Goal: Task Accomplishment & Management: Use online tool/utility

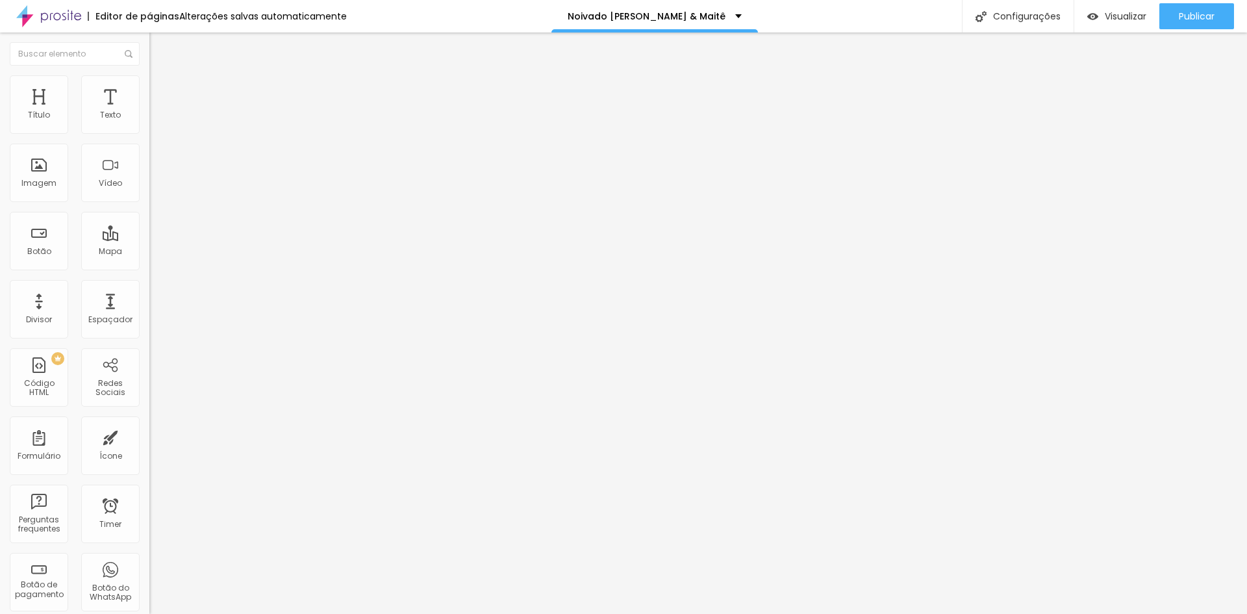
click at [159, 55] on img "button" at bounding box center [163, 52] width 9 height 10
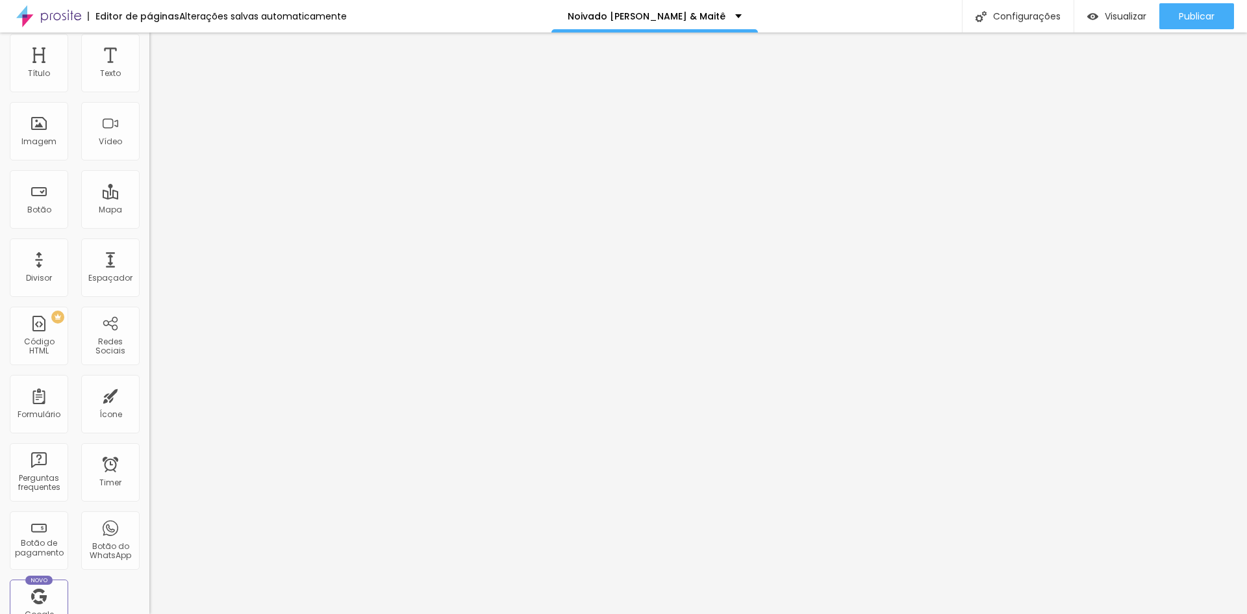
scroll to position [65, 0]
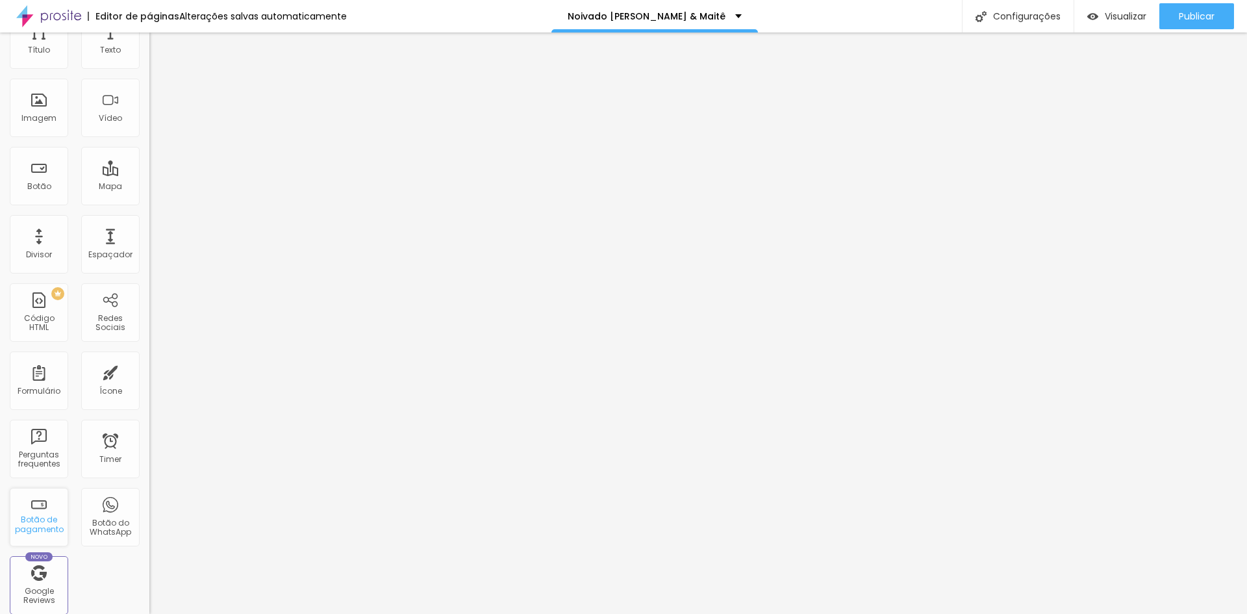
click at [55, 526] on div "Botão de pagamento" at bounding box center [38, 524] width 51 height 19
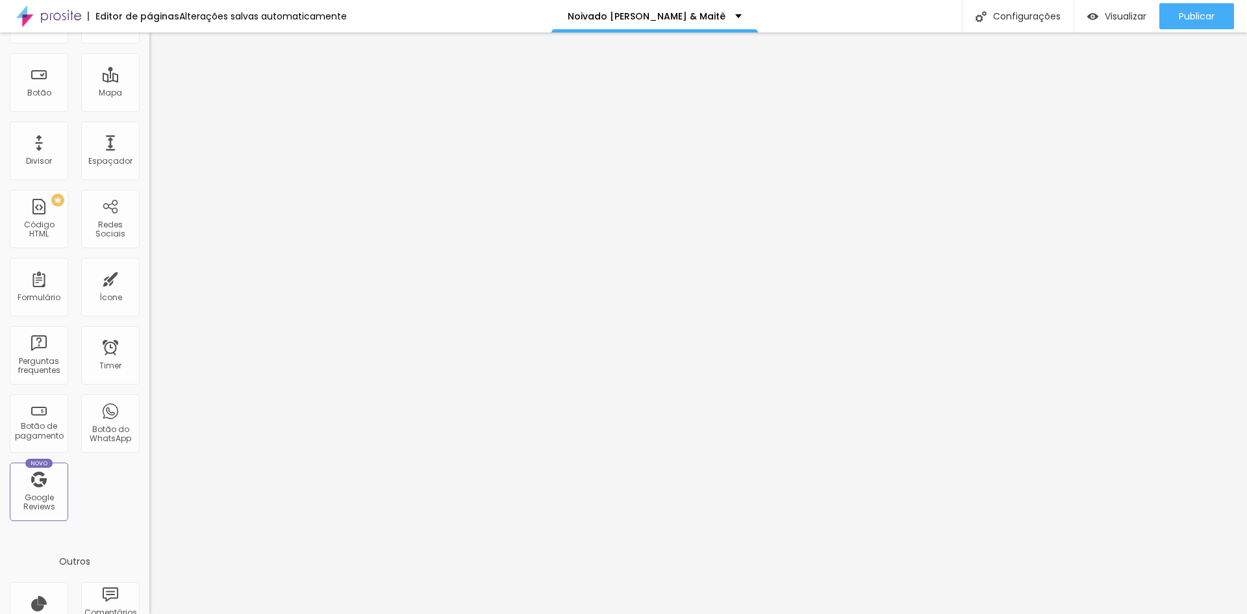
scroll to position [263, 0]
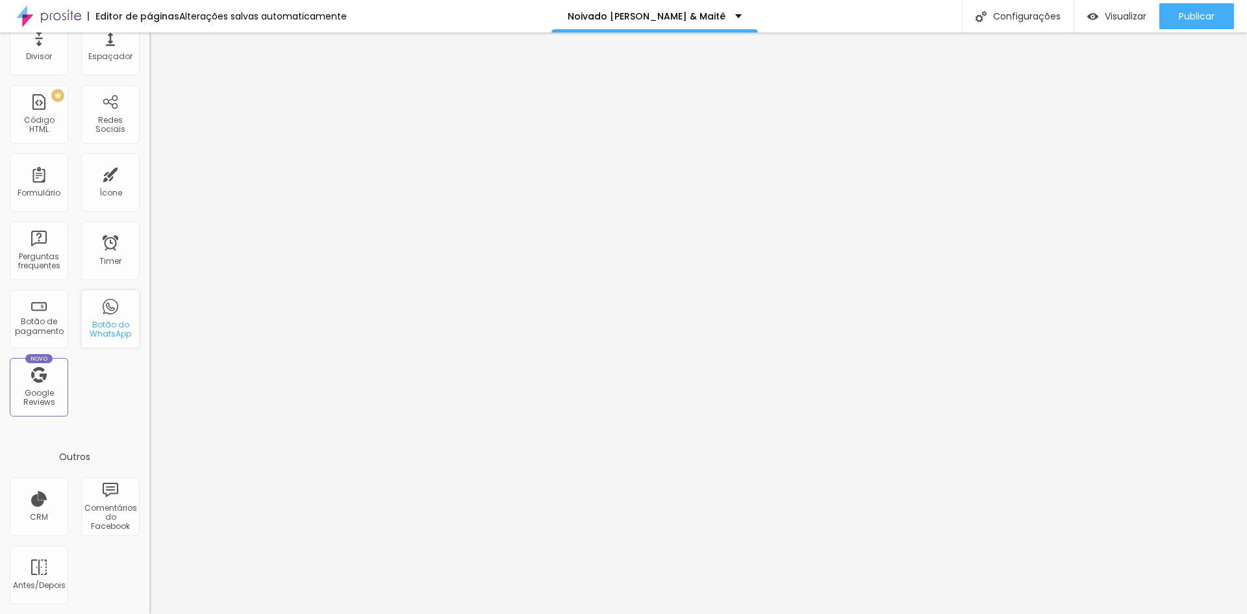
click at [101, 335] on div "Botão do WhatsApp" at bounding box center [109, 329] width 51 height 19
click at [126, 316] on div "Título Texto Imagem Vídeo Botão Mapa Divisor Espaçador PREMIUM Código HTML Rede…" at bounding box center [74, 119] width 149 height 614
click at [122, 316] on div "Botão do WhatsApp" at bounding box center [110, 319] width 58 height 58
click at [53, 318] on div "Botão de pagamento" at bounding box center [38, 326] width 51 height 19
click at [49, 327] on div "Botão de pagamento" at bounding box center [38, 326] width 51 height 19
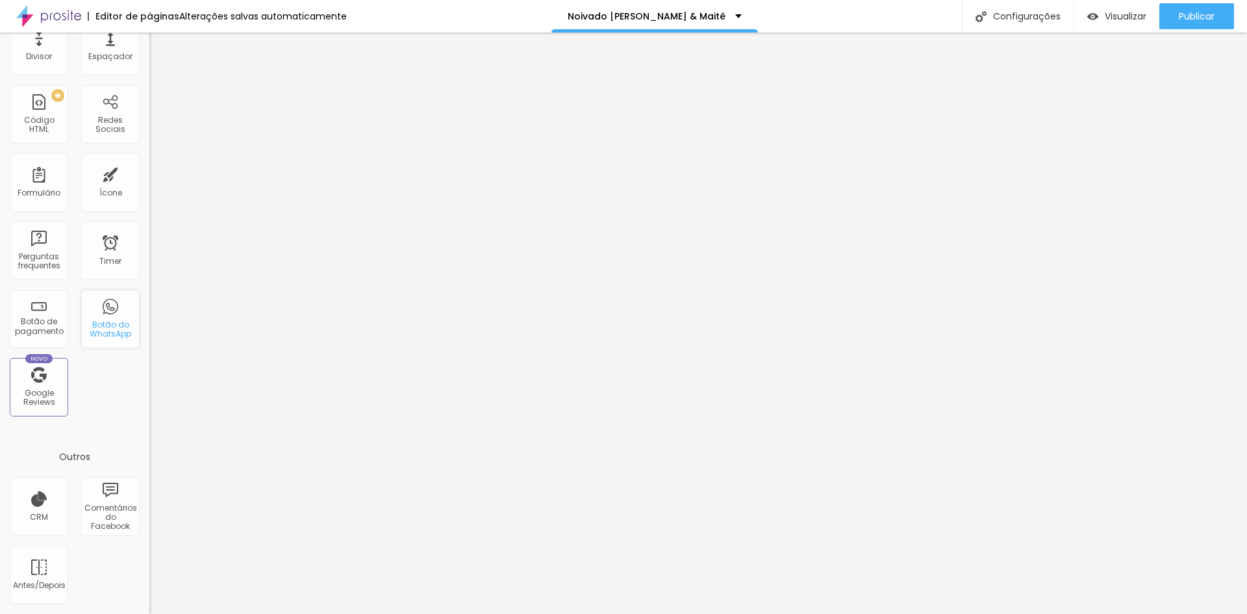
scroll to position [0, 0]
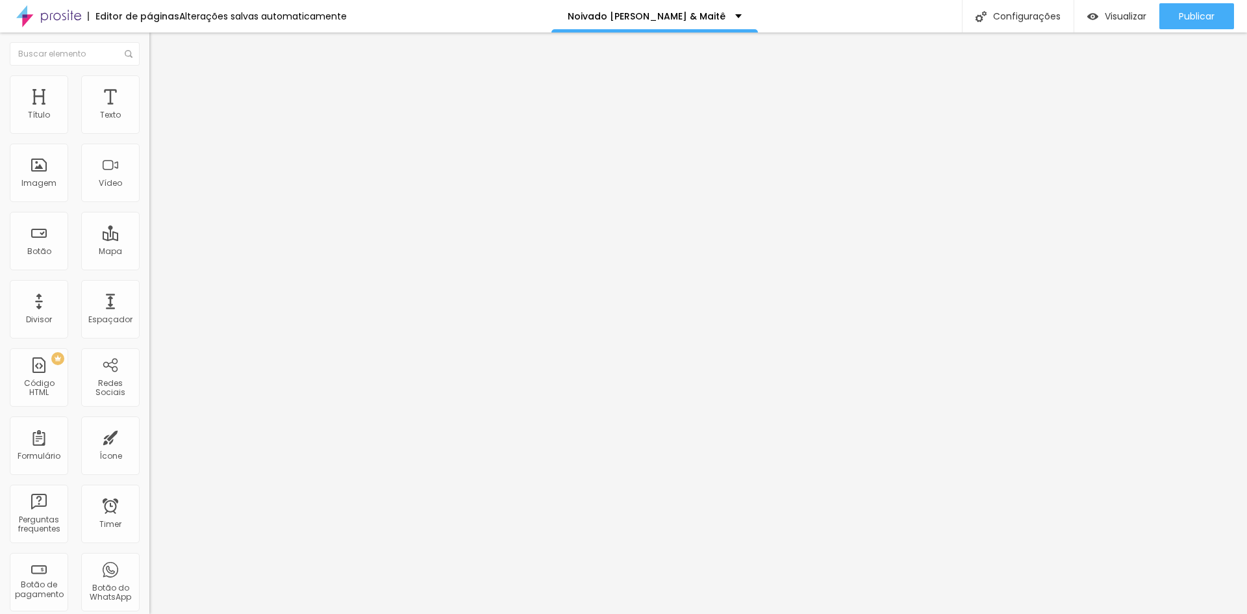
click at [158, 123] on span "Selecionar" at bounding box center [179, 117] width 42 height 11
click at [161, 100] on span "Avançado" at bounding box center [182, 94] width 43 height 11
click at [149, 86] on li "Conteúdo" at bounding box center [223, 79] width 149 height 13
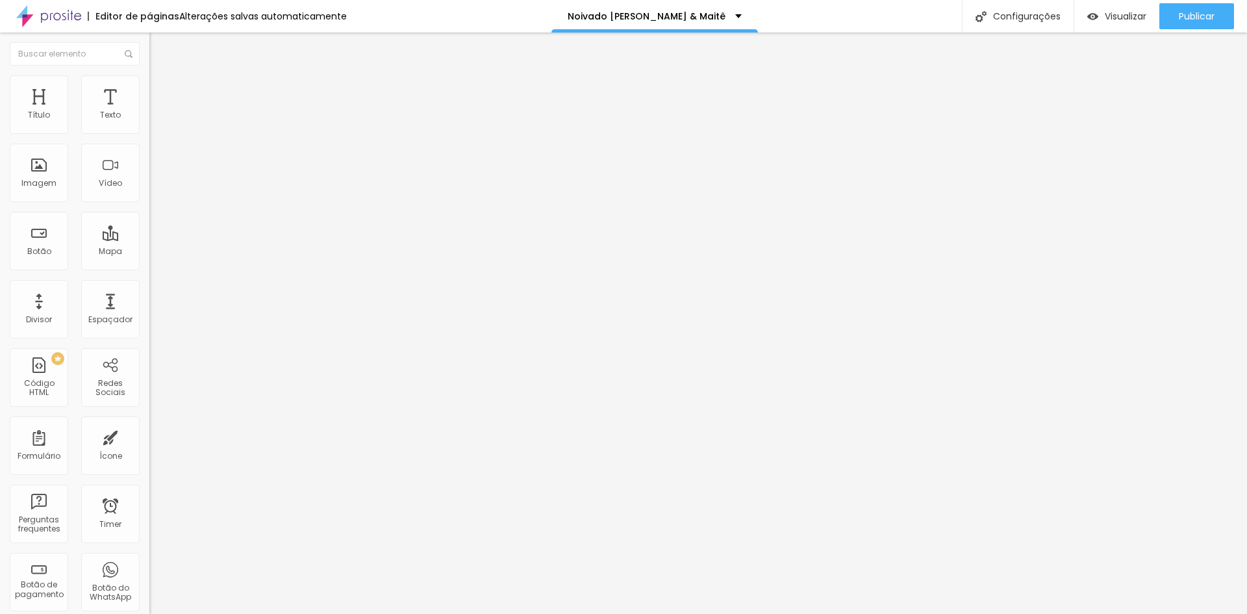
click at [149, 138] on div "Botão de pagamento Selecionar" at bounding box center [223, 118] width 149 height 39
click at [149, 136] on img at bounding box center [153, 133] width 8 height 8
click at [161, 100] on span "Avançado" at bounding box center [182, 94] width 43 height 11
click at [161, 99] on span "Avançado" at bounding box center [182, 94] width 43 height 11
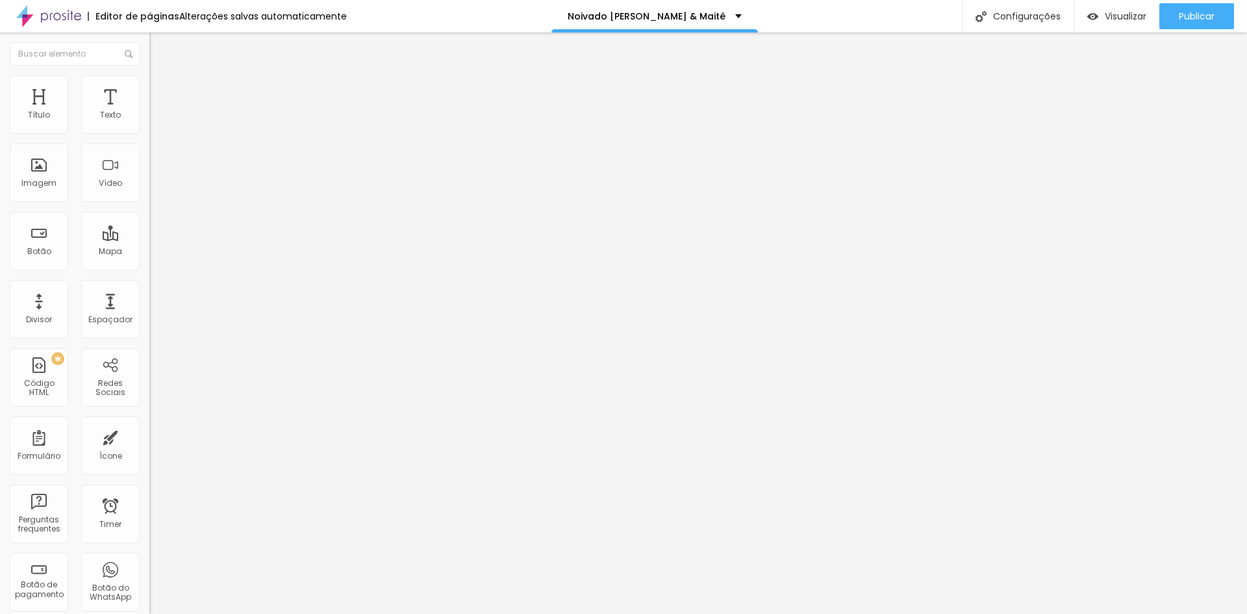
click at [149, 84] on li "Conteúdo" at bounding box center [223, 79] width 149 height 13
click at [149, 129] on div "Selecionar" at bounding box center [223, 118] width 149 height 22
drag, startPoint x: 1236, startPoint y: 385, endPoint x: 1234, endPoint y: 414, distance: 29.3
click at [1028, 18] on div "Configurações" at bounding box center [1018, 16] width 112 height 32
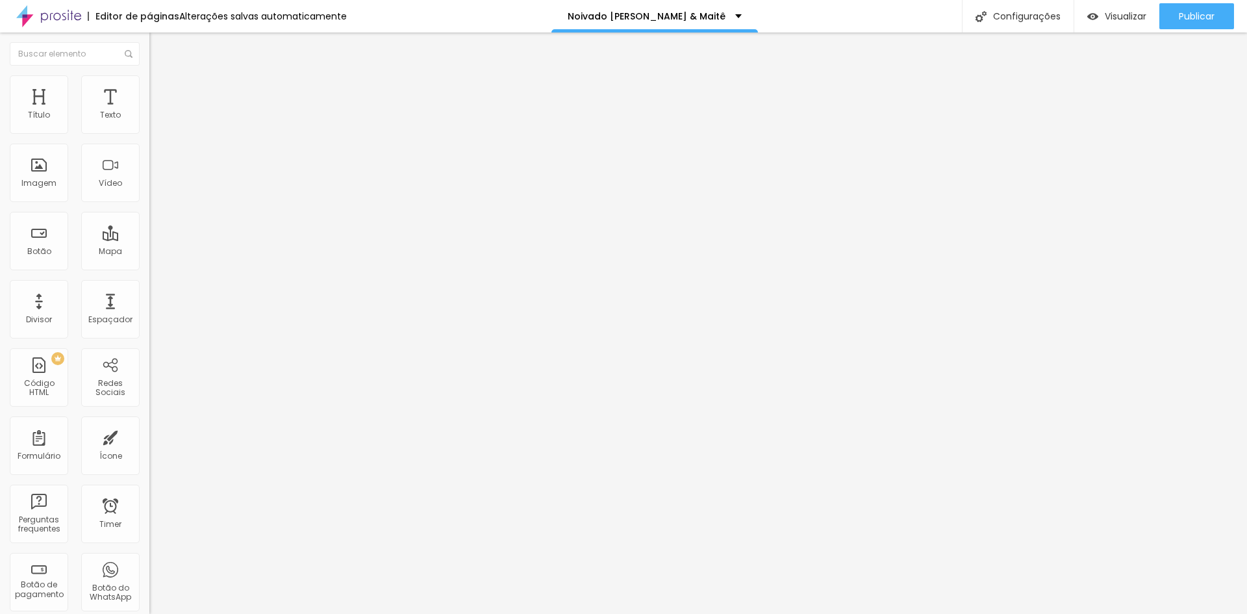
drag, startPoint x: 726, startPoint y: 194, endPoint x: 559, endPoint y: 194, distance: 166.3
drag, startPoint x: 640, startPoint y: 246, endPoint x: 496, endPoint y: 177, distance: 159.8
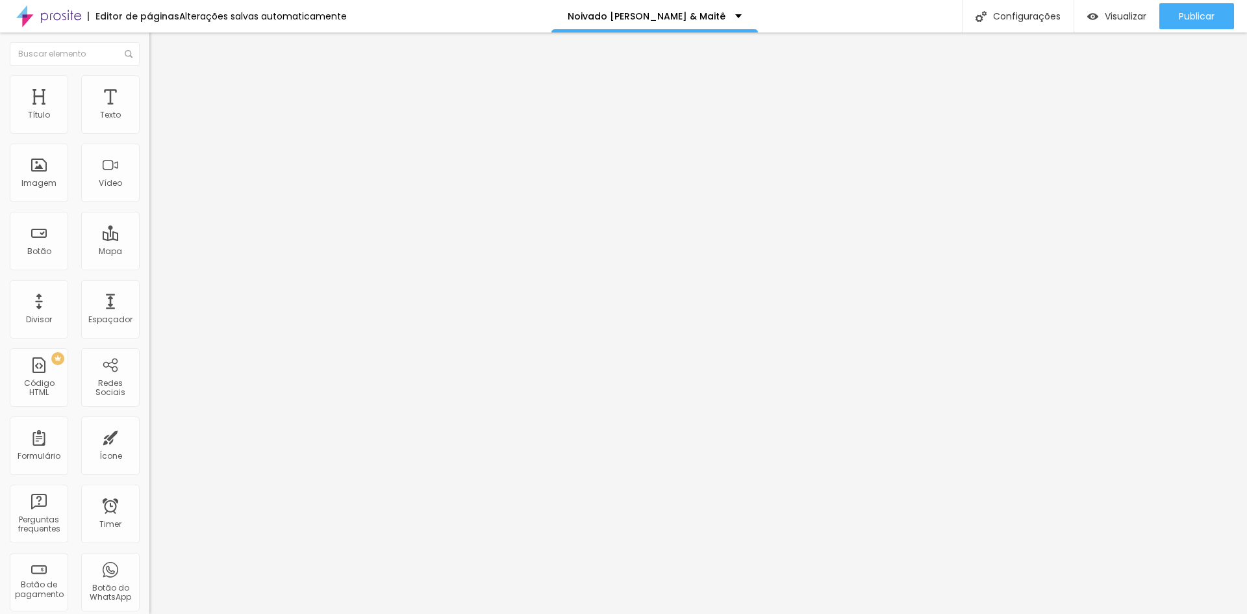
drag, startPoint x: 534, startPoint y: 348, endPoint x: 598, endPoint y: 540, distance: 203.4
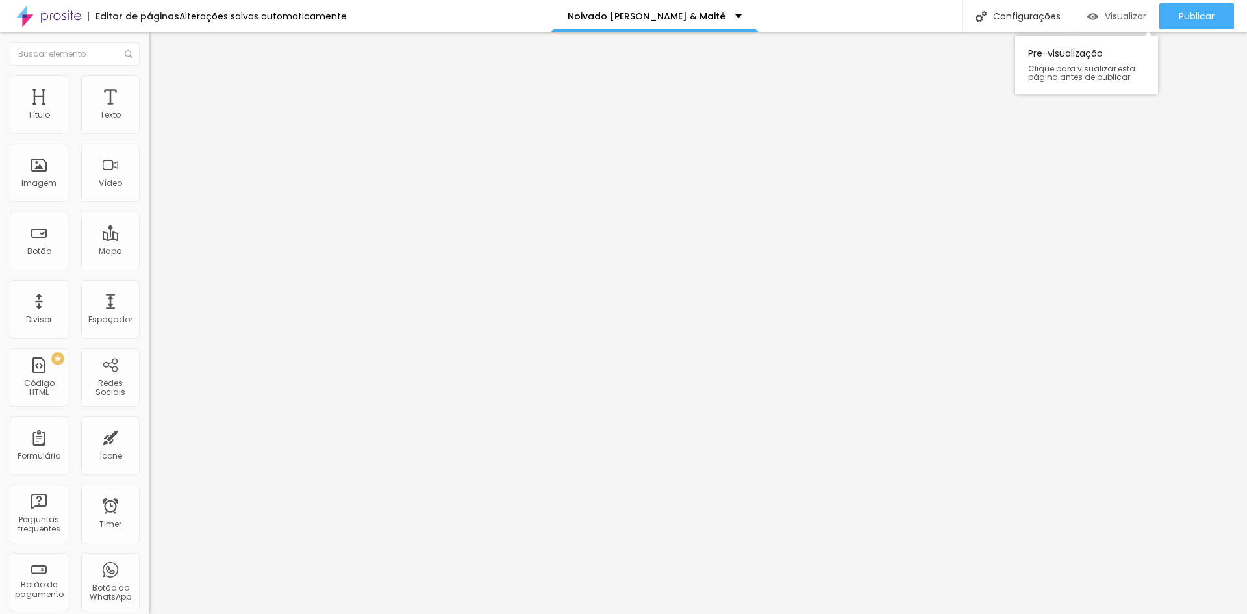
click at [1080, 12] on button "Visualizar" at bounding box center [1116, 16] width 85 height 26
click at [1011, 11] on div "Configurações" at bounding box center [1018, 16] width 112 height 32
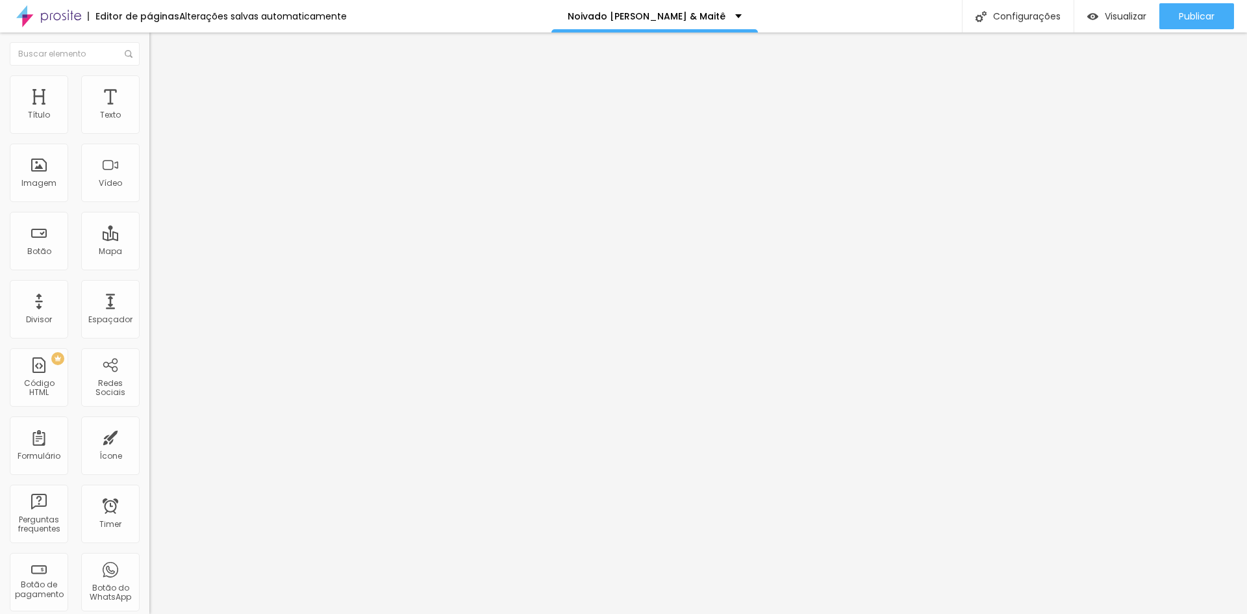
drag, startPoint x: 626, startPoint y: 244, endPoint x: 571, endPoint y: 201, distance: 69.0
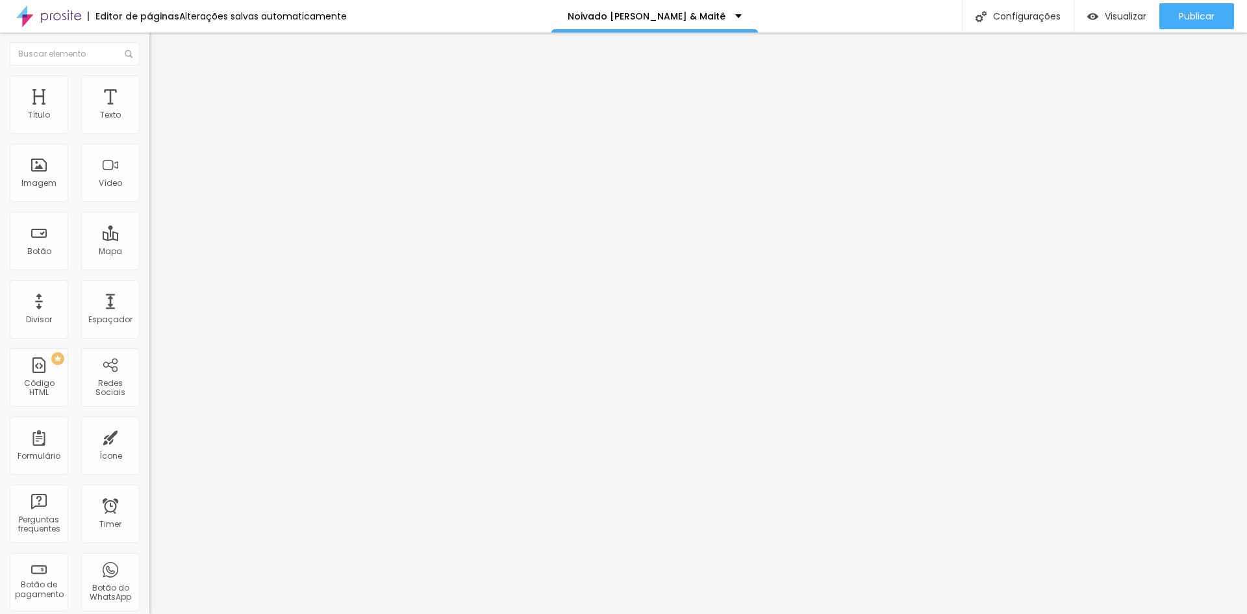
drag, startPoint x: 509, startPoint y: 190, endPoint x: 797, endPoint y: 231, distance: 291.3
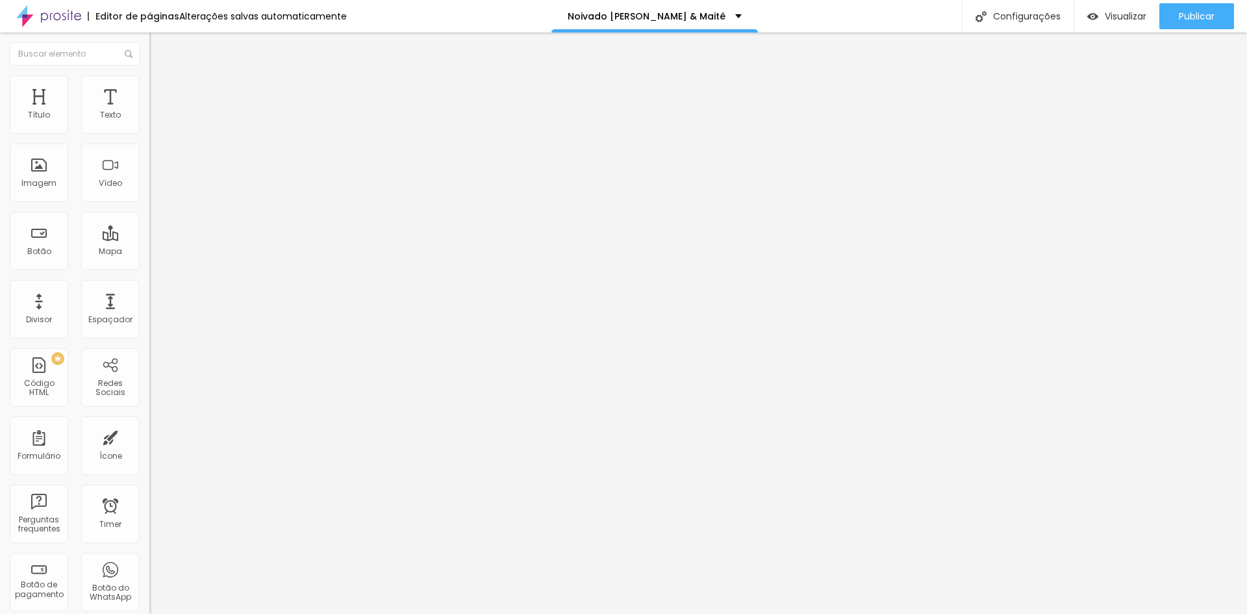
click at [158, 136] on div "Empilhando memórias (e bowls também)" at bounding box center [224, 123] width 133 height 23
drag, startPoint x: 87, startPoint y: 194, endPoint x: 86, endPoint y: 186, distance: 8.5
click at [86, 613] on div "Rotina mais fácil" at bounding box center [64, 623] width 123 height 8
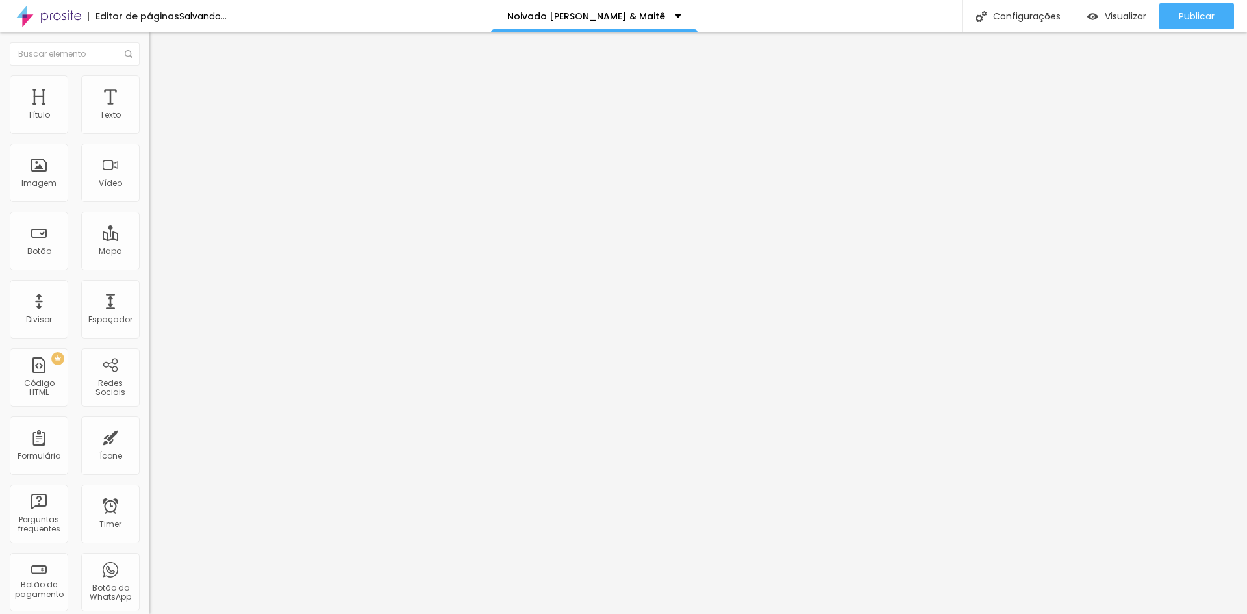
click at [158, 124] on div "Rotina mais fácil" at bounding box center [224, 118] width 133 height 12
click at [149, 129] on div "Rotina mais fácil" at bounding box center [223, 118] width 149 height 22
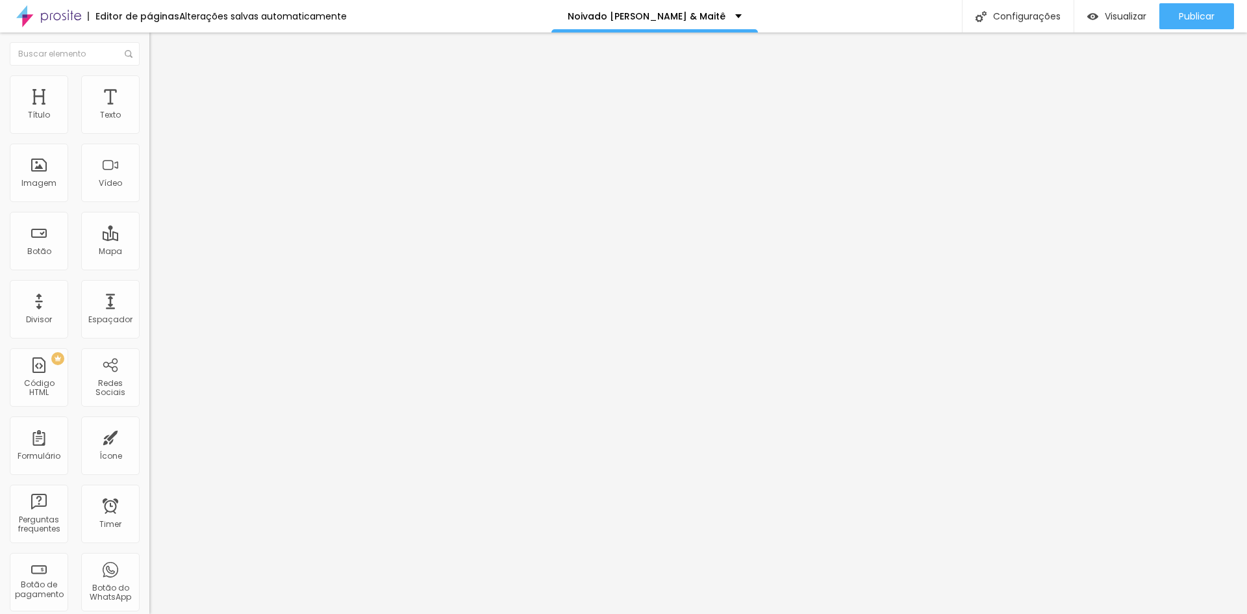
drag, startPoint x: 709, startPoint y: 30, endPoint x: 577, endPoint y: 42, distance: 132.4
click at [582, 613] on div "Criar botão de pagamento" at bounding box center [623, 623] width 1247 height 19
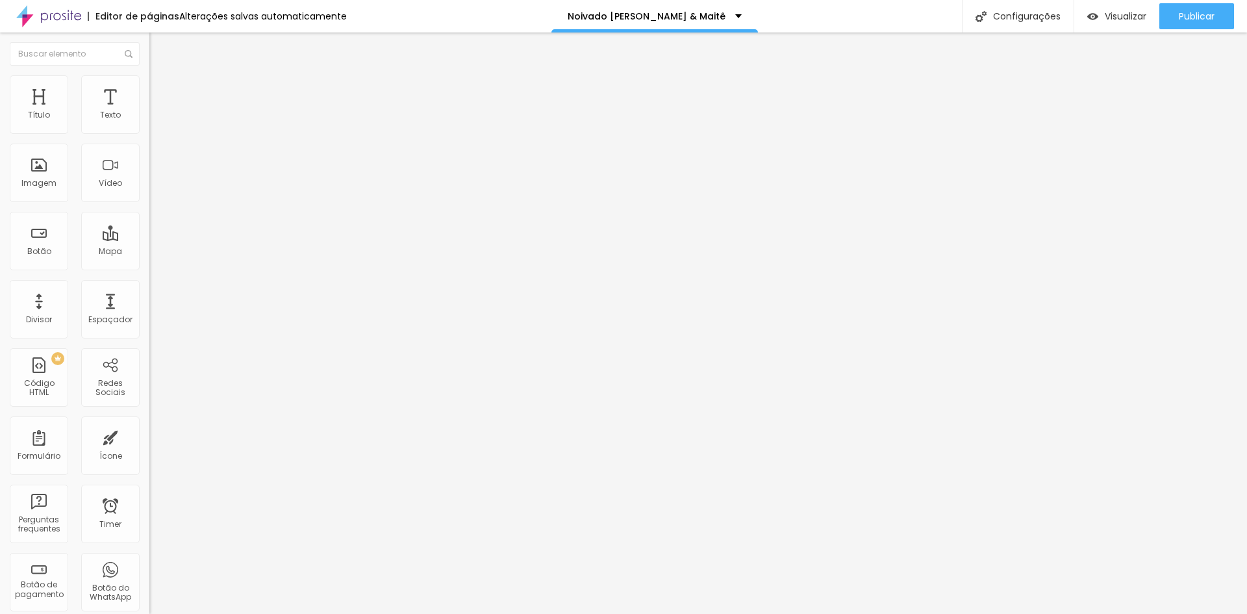
drag, startPoint x: 469, startPoint y: 544, endPoint x: 453, endPoint y: 542, distance: 16.4
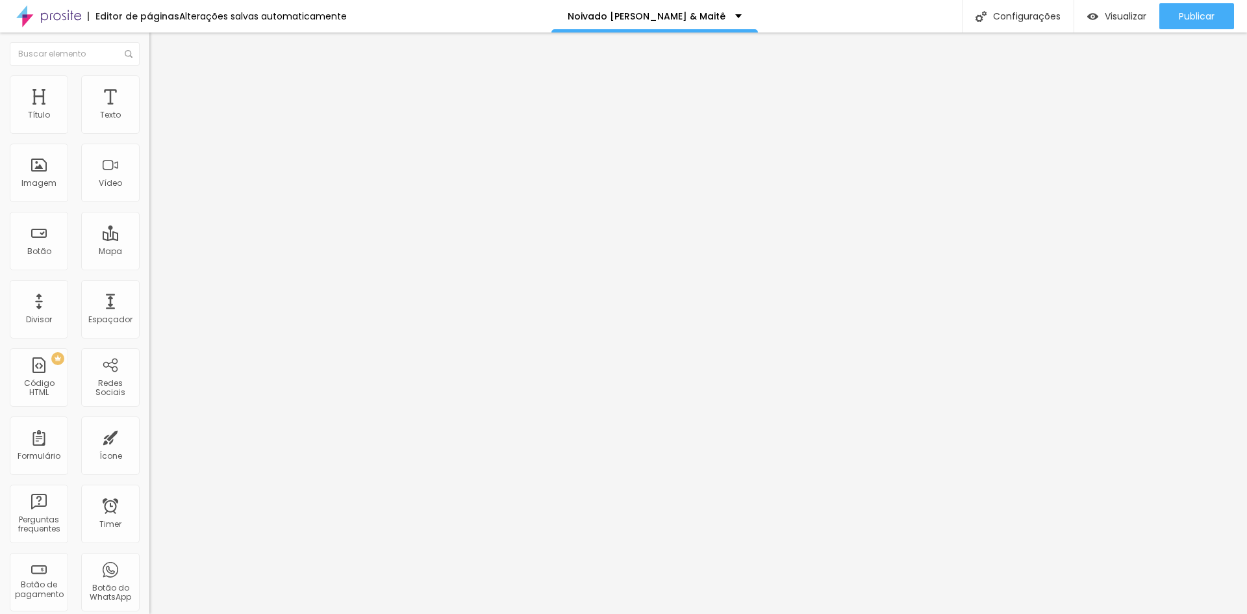
drag, startPoint x: 587, startPoint y: 114, endPoint x: 615, endPoint y: 110, distance: 28.1
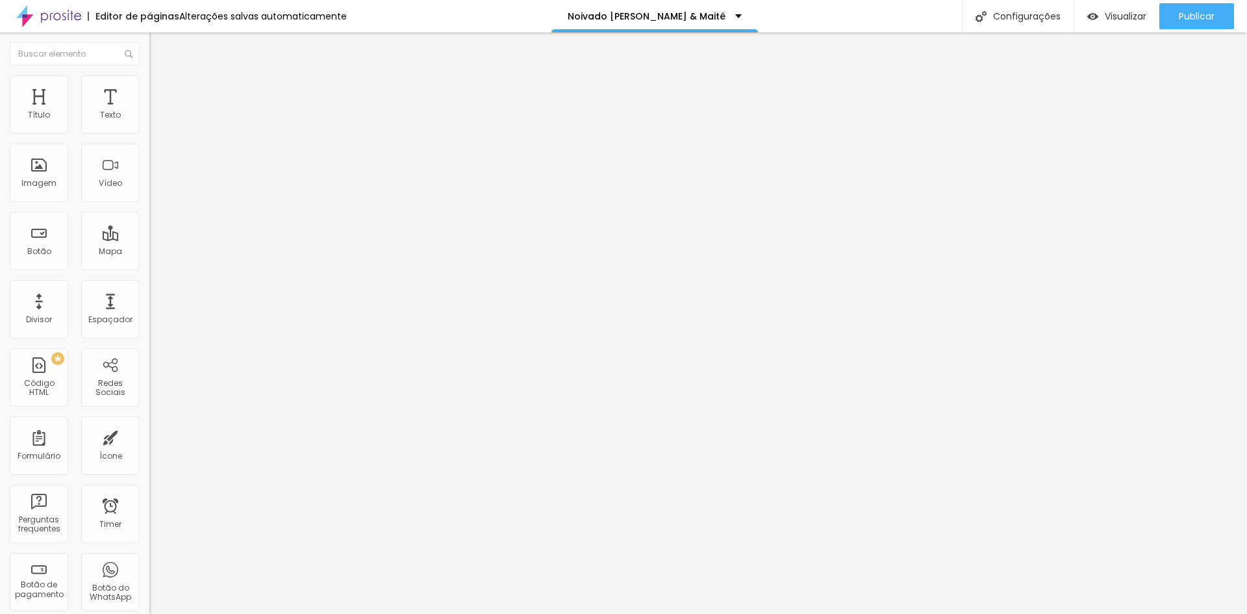
drag, startPoint x: 615, startPoint y: 110, endPoint x: 627, endPoint y: 108, distance: 12.0
